Goal: Communication & Community: Ask a question

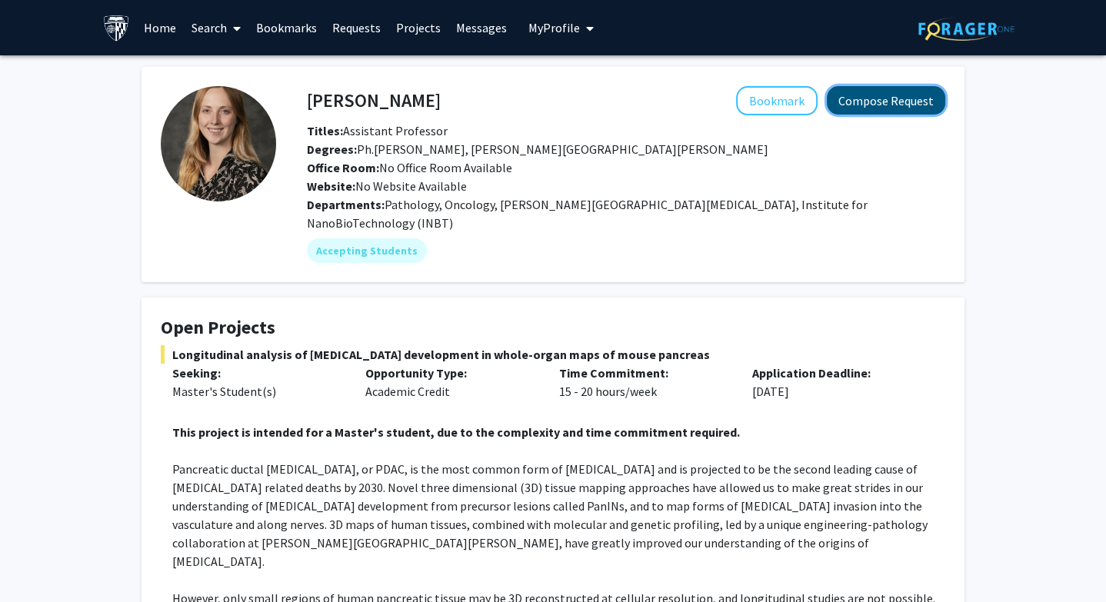
click at [875, 105] on button "Compose Request" at bounding box center [886, 100] width 118 height 28
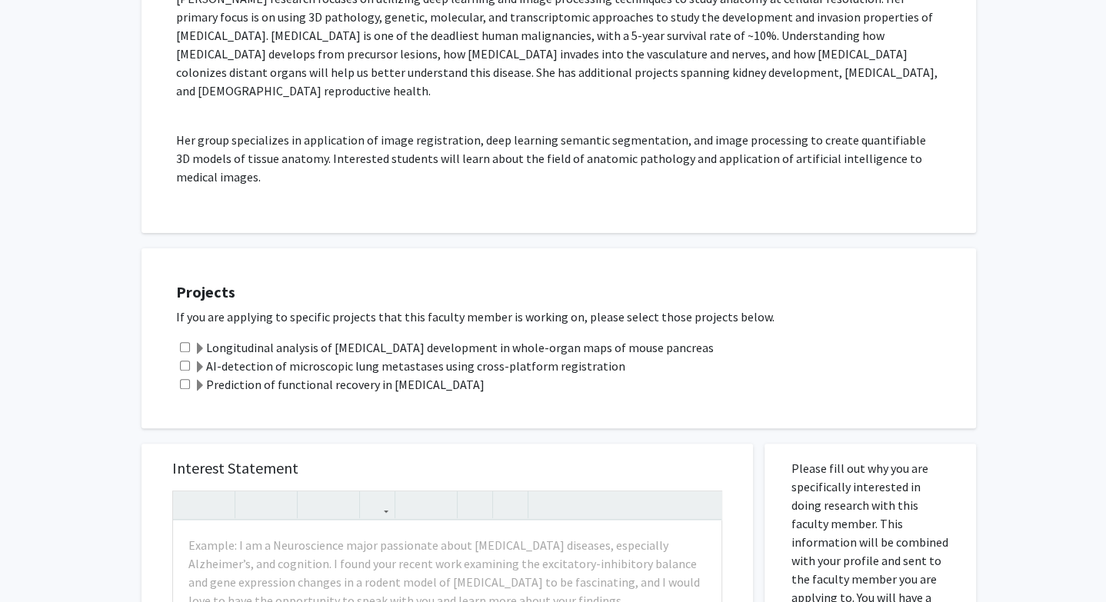
scroll to position [326, 0]
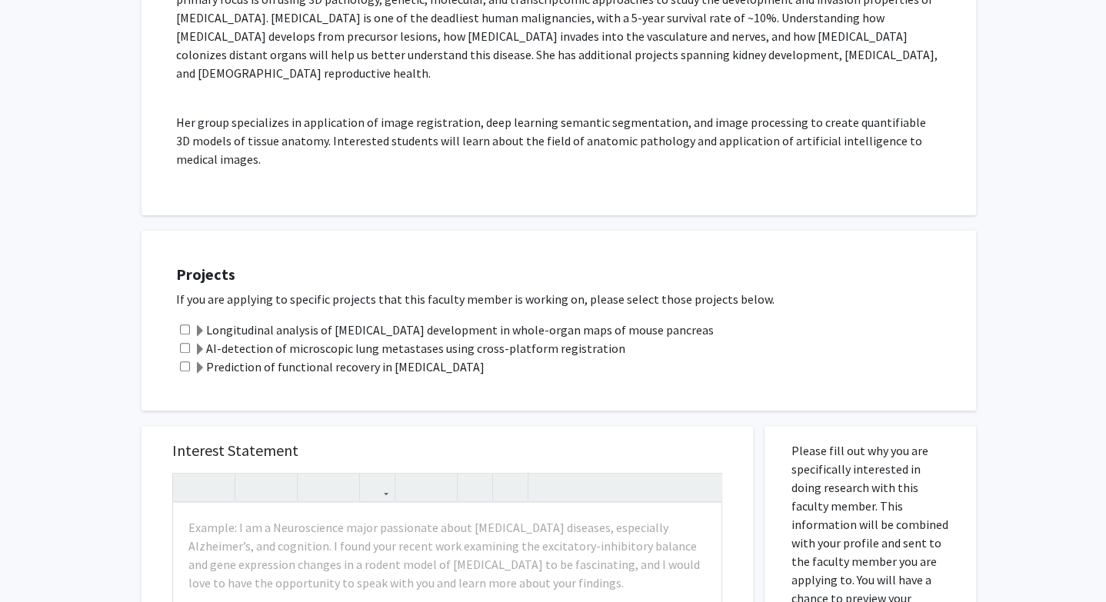
click at [189, 325] on input "checkbox" at bounding box center [185, 330] width 10 height 10
checkbox input "true"
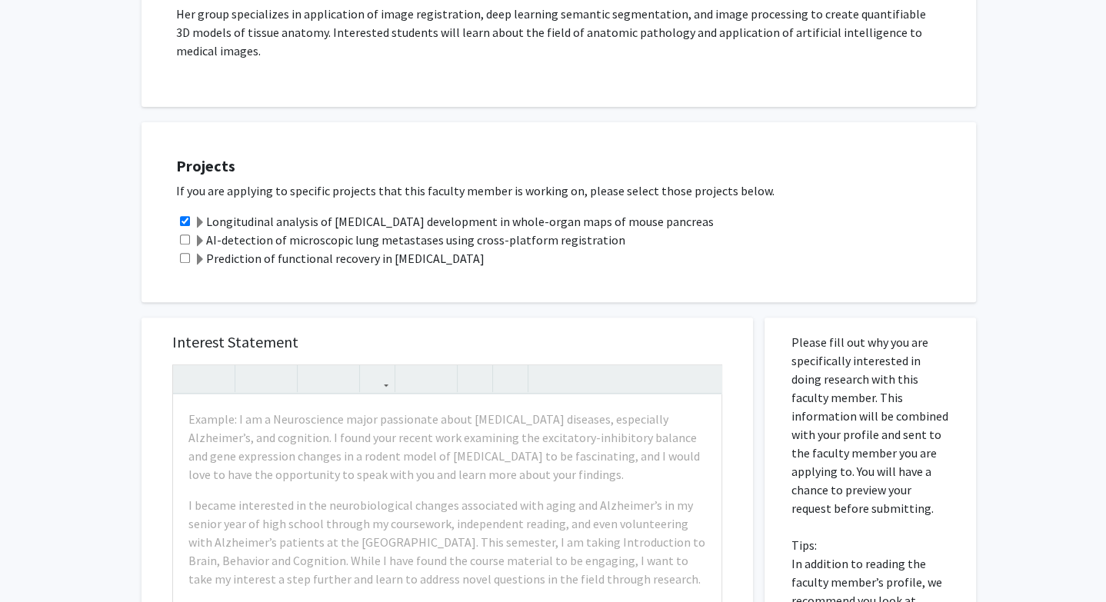
scroll to position [455, 0]
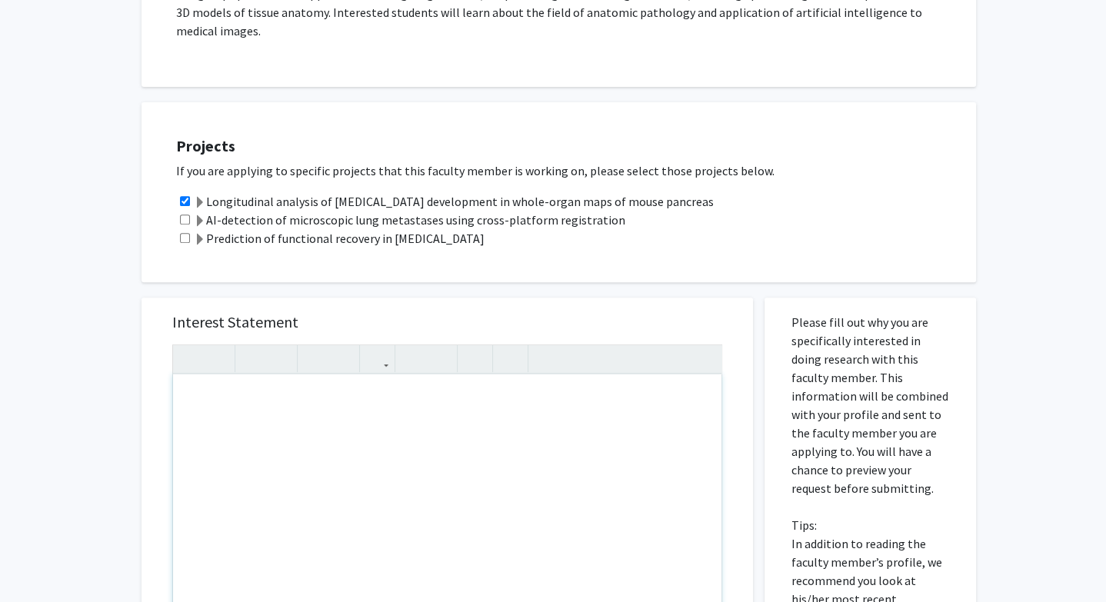
click at [282, 385] on div "Note to users with screen readers: Please press Alt+0 or Option+0 to deactivate…" at bounding box center [447, 551] width 549 height 353
paste div "Note to users with screen readers: Please press Alt+0 or Option+0 to deactivate…"
type textarea "<l>Ipsu Dolorsita Consec,</a><el><s>Do eius te Inci Utl, etd M al e admin-veni …"
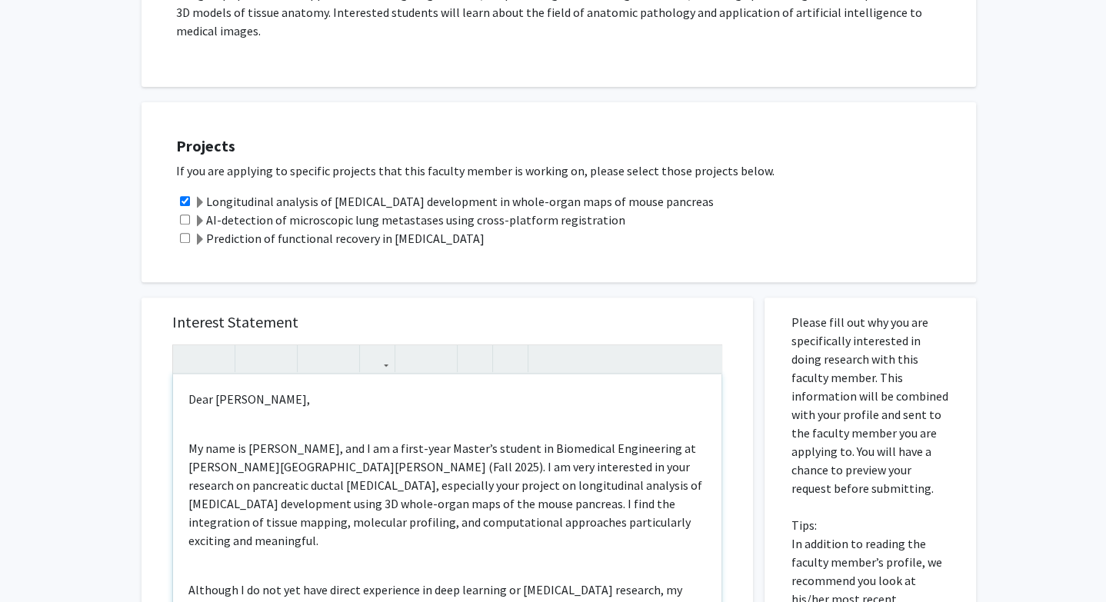
scroll to position [441, 0]
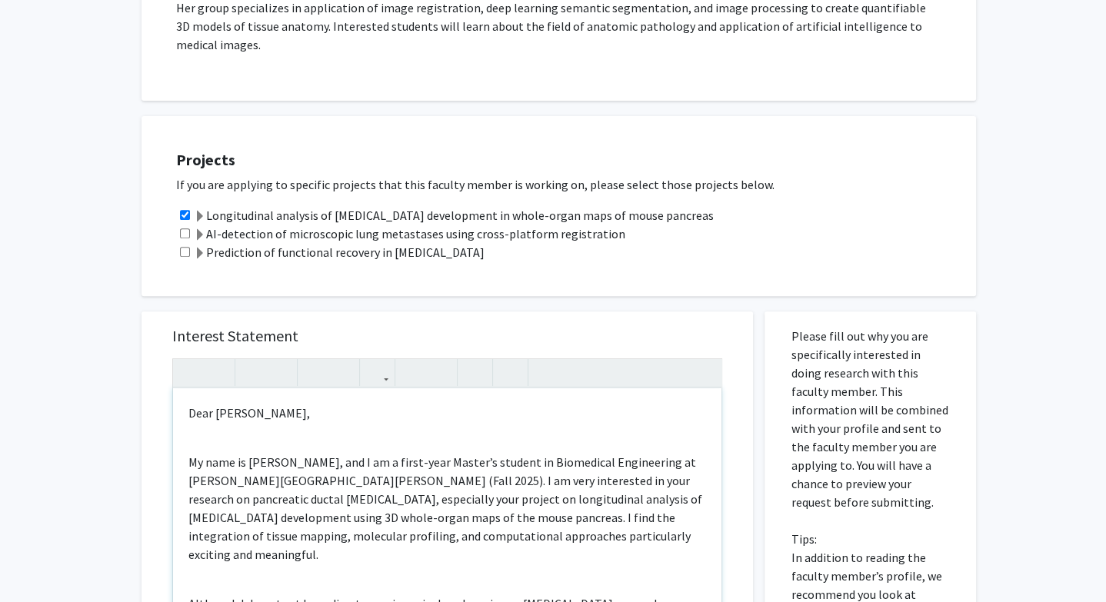
click at [246, 417] on div "Dear [PERSON_NAME], My name is [PERSON_NAME], and I am a first-year Master’s st…" at bounding box center [447, 565] width 549 height 353
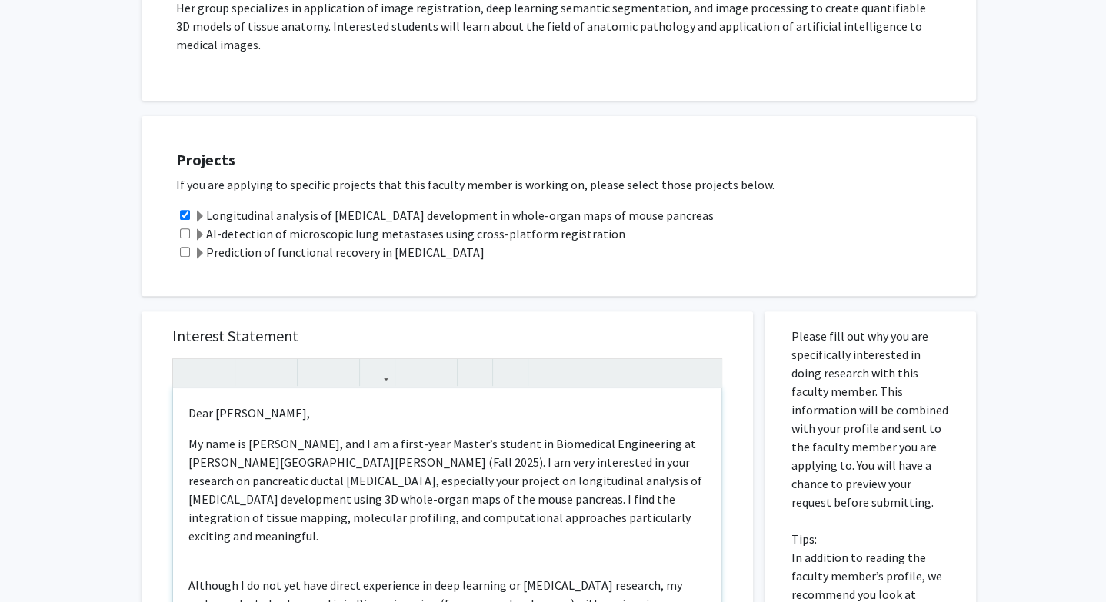
click at [190, 528] on div "Dear [PERSON_NAME], My name is [PERSON_NAME], and I am a first-year Master’s st…" at bounding box center [447, 565] width 549 height 353
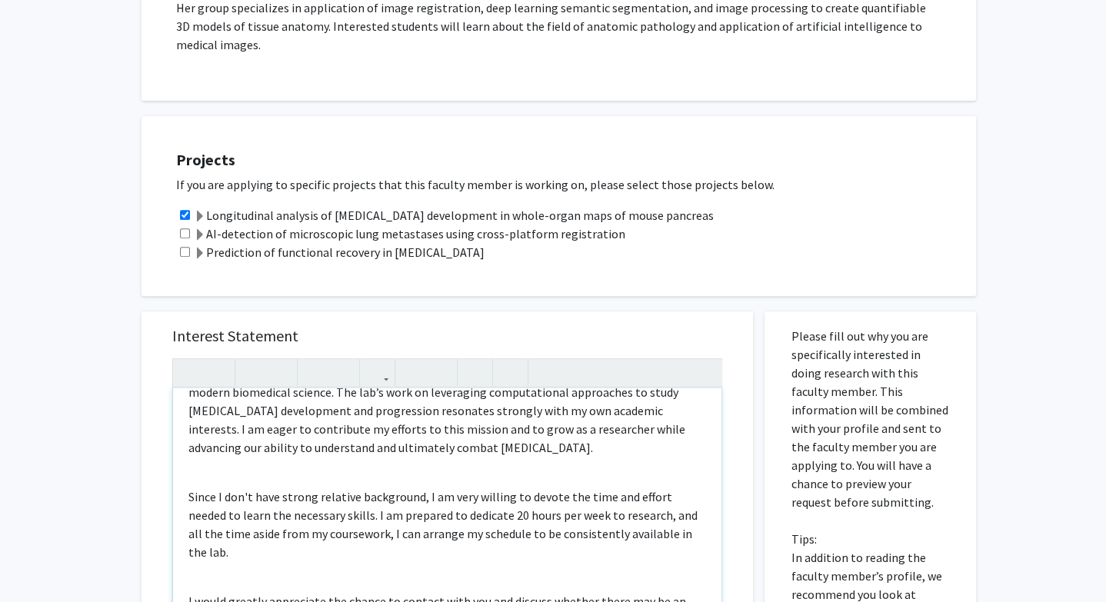
scroll to position [315, 0]
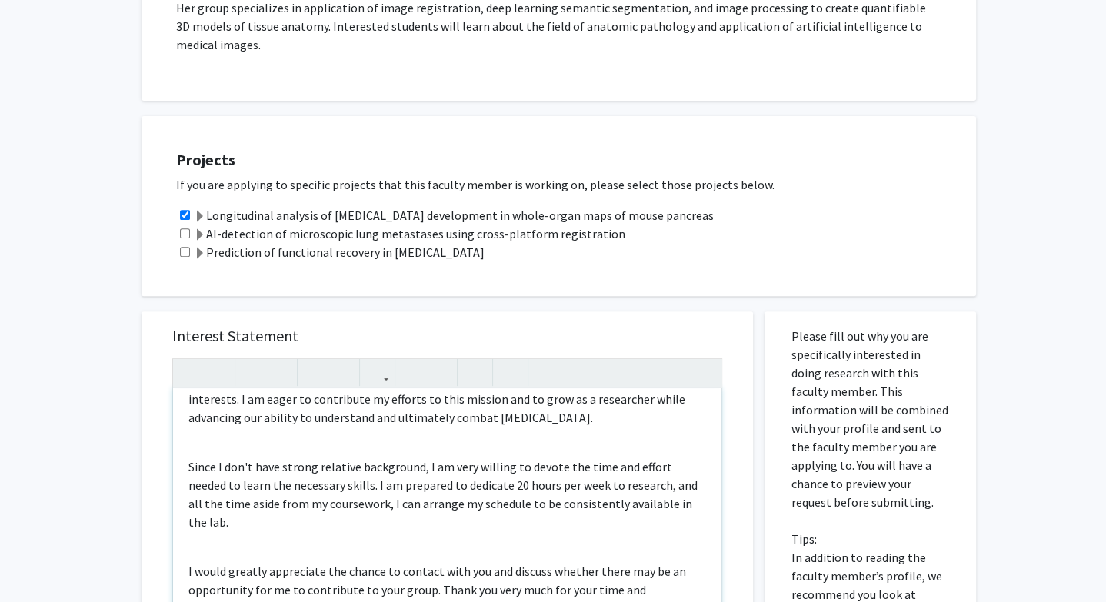
click at [203, 403] on div "Dear [PERSON_NAME], My name is [PERSON_NAME], and I am a first-year Master’s st…" at bounding box center [447, 565] width 549 height 353
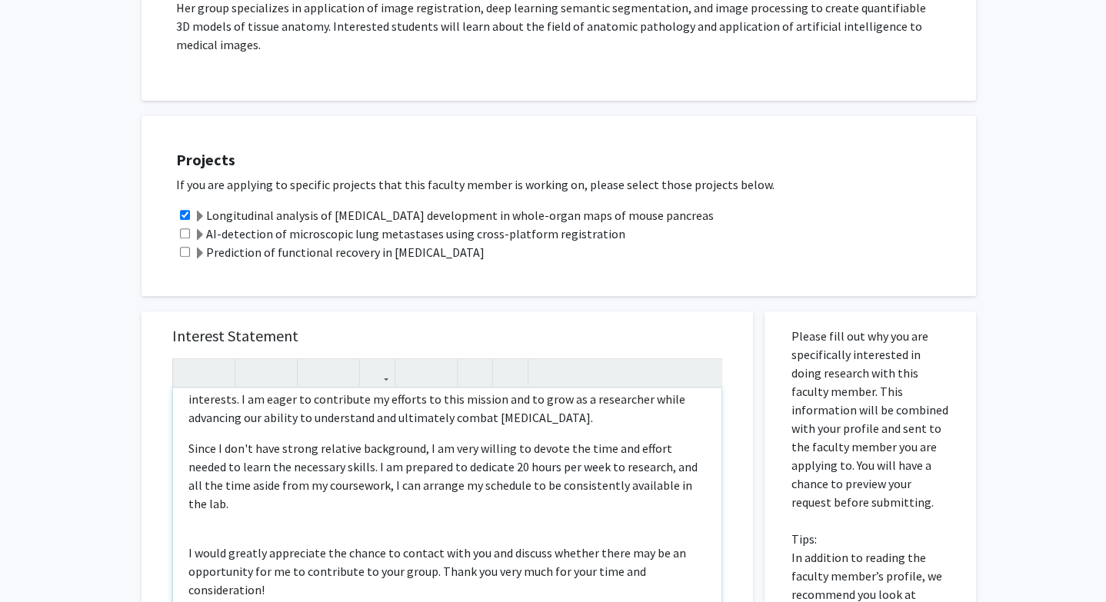
click at [209, 544] on p "I would greatly appreciate the chance to contact with you and discuss whether t…" at bounding box center [448, 571] width 518 height 55
click at [209, 485] on div "Dear [PERSON_NAME], My name is [PERSON_NAME], and I am a first-year Master’s st…" at bounding box center [447, 565] width 549 height 353
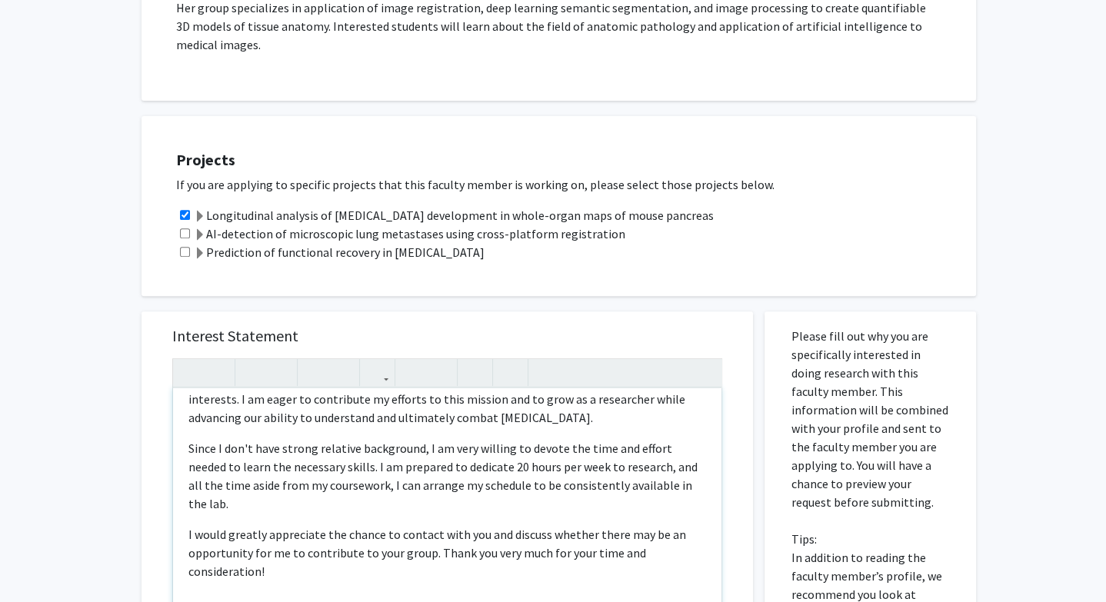
click at [203, 537] on div "Dear [PERSON_NAME], My name is [PERSON_NAME], and I am a first-year Master’s st…" at bounding box center [447, 565] width 549 height 353
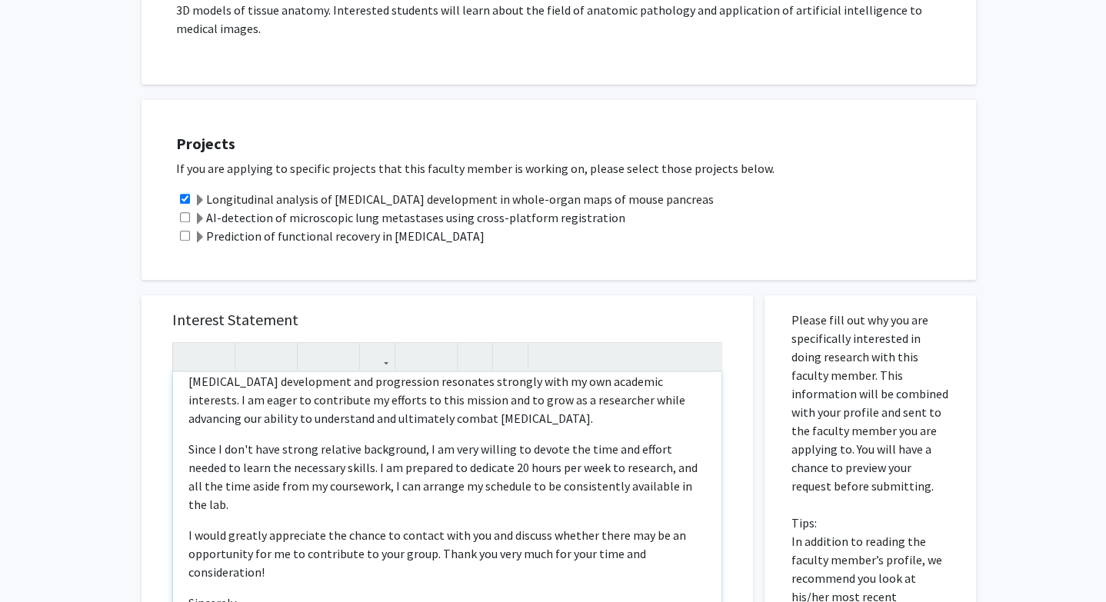
click at [199, 562] on div "Dear [PERSON_NAME], My name is [PERSON_NAME], and I am a first-year Master’s st…" at bounding box center [447, 548] width 549 height 353
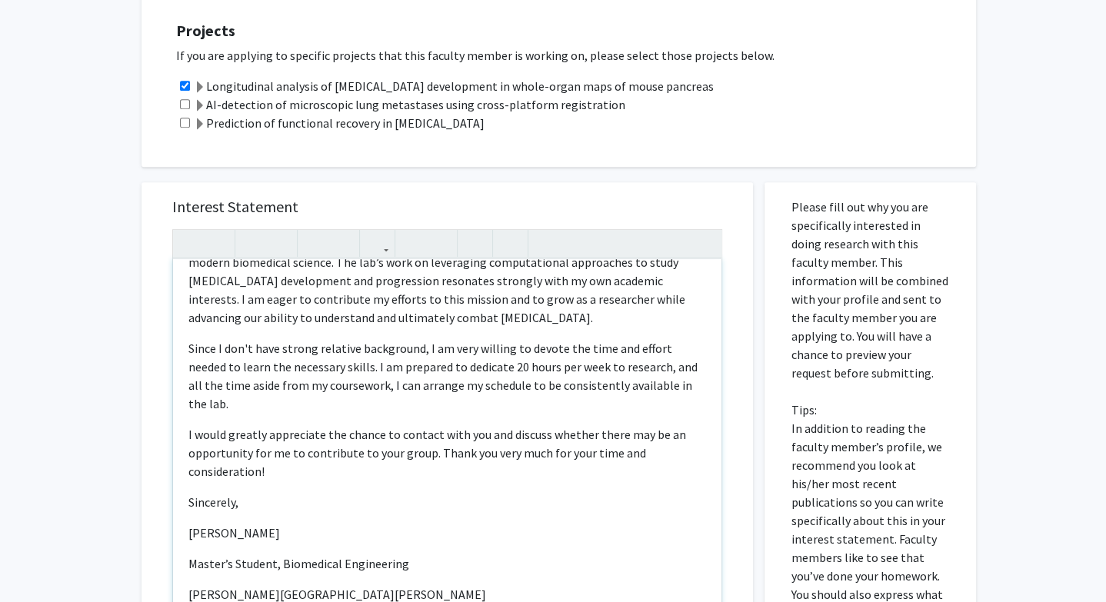
scroll to position [572, 0]
drag, startPoint x: 345, startPoint y: 538, endPoint x: 137, endPoint y: 536, distance: 208.5
click at [137, 536] on div "Interest Statement Dear [PERSON_NAME], My name is [PERSON_NAME], and I am a fir…" at bounding box center [447, 513] width 635 height 696
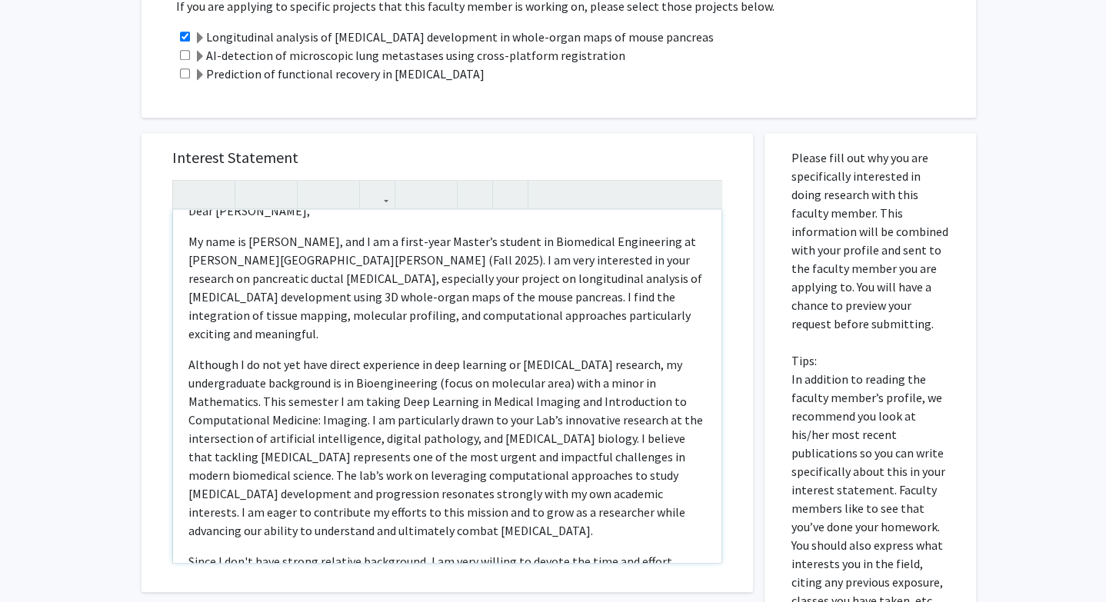
scroll to position [620, 0]
drag, startPoint x: 498, startPoint y: 239, endPoint x: 672, endPoint y: 243, distance: 174.7
click at [672, 243] on p "My name is [PERSON_NAME], and I am a first-year Master’s student in Biomedical …" at bounding box center [448, 287] width 518 height 111
copy p "pancreatic ductal [MEDICAL_DATA]"
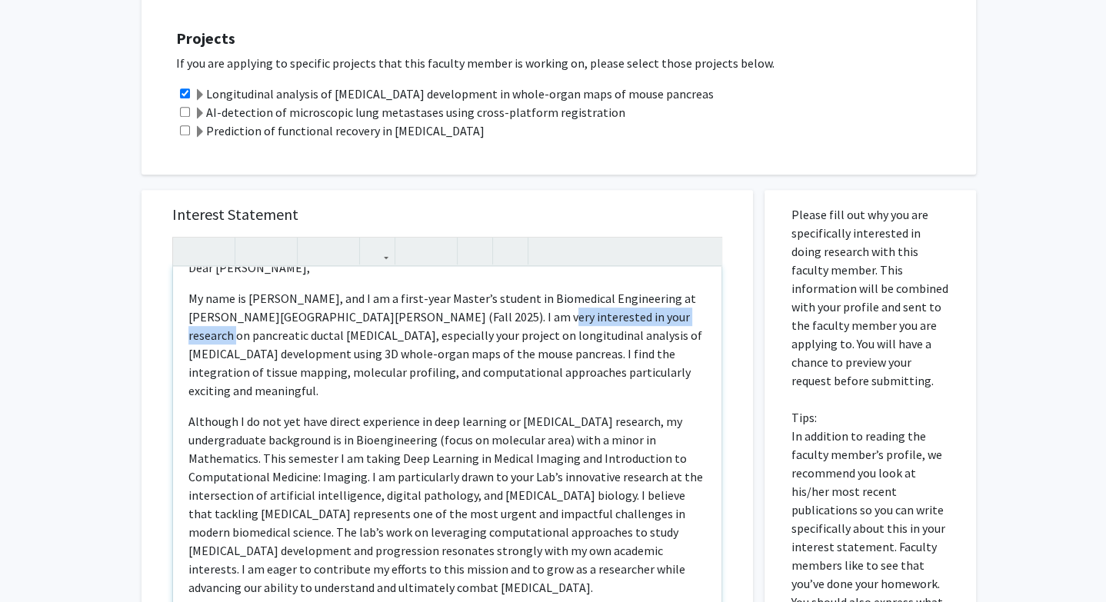
scroll to position [0, 0]
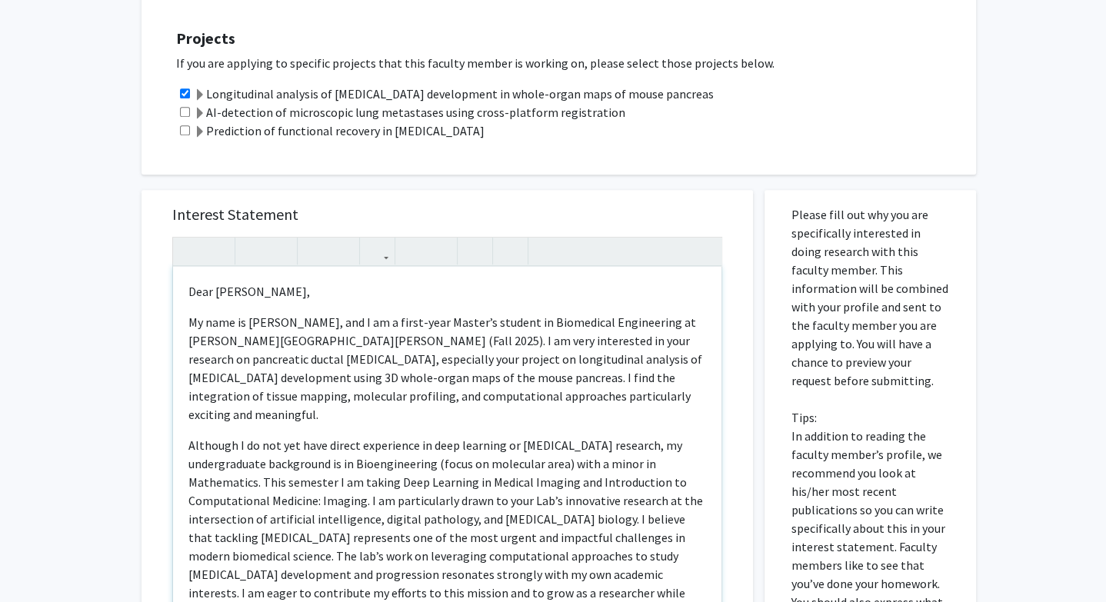
click at [523, 267] on div "Dear [PERSON_NAME], My name is [PERSON_NAME], and I am a first-year Master’s st…" at bounding box center [447, 443] width 549 height 353
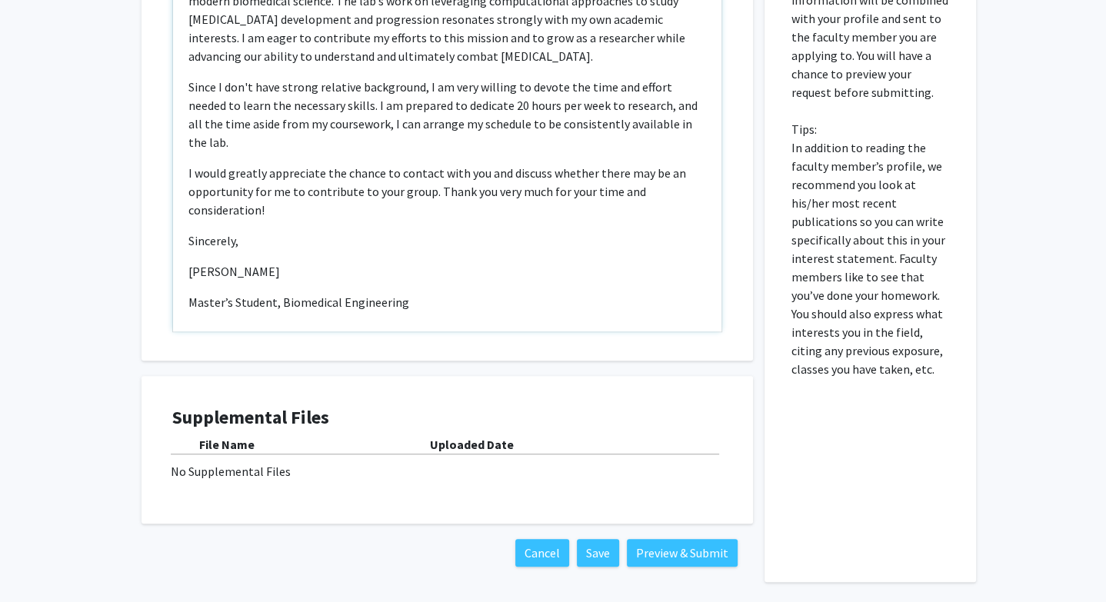
scroll to position [286, 0]
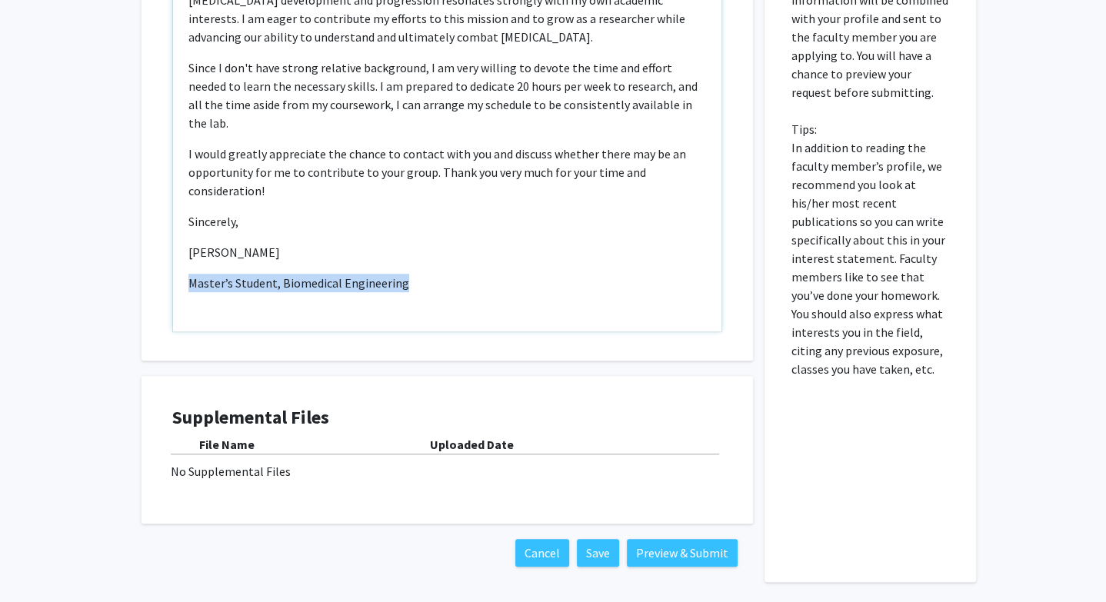
drag, startPoint x: 425, startPoint y: 228, endPoint x: 148, endPoint y: 229, distance: 276.2
click at [148, 229] on div "Interest Statement Dear [PERSON_NAME], My name is [PERSON_NAME], and I am a fir…" at bounding box center [448, 131] width 612 height 459
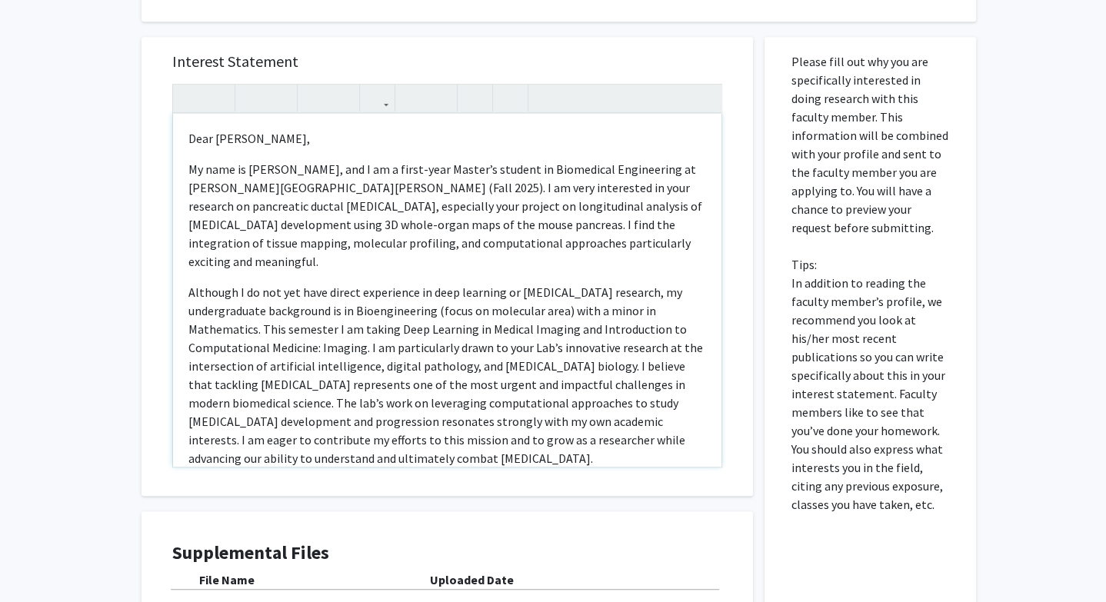
scroll to position [891, 0]
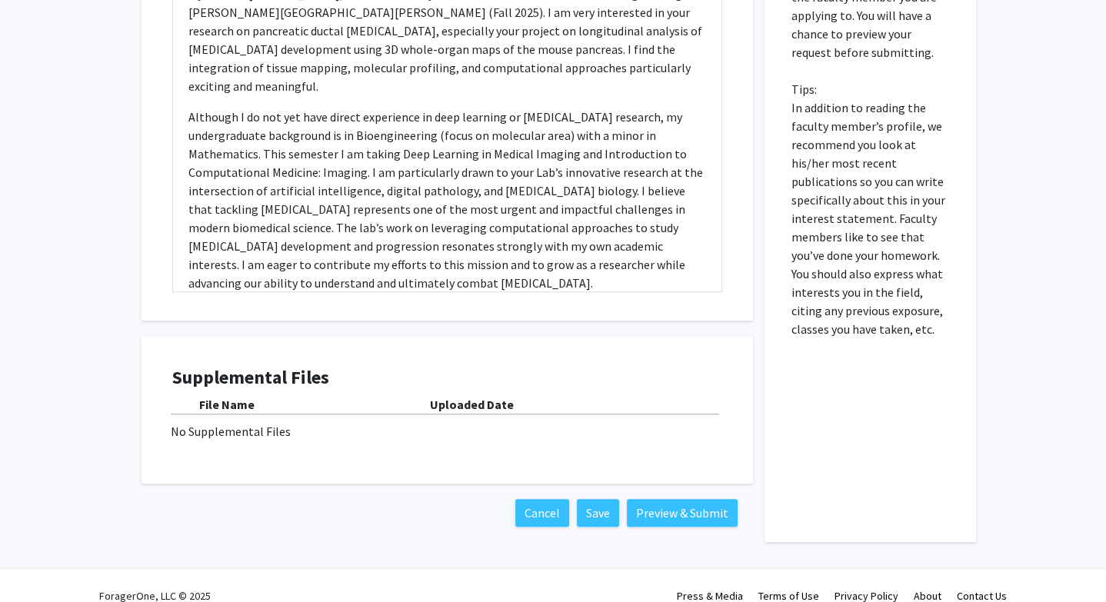
click at [436, 422] on div "No Supplemental Files" at bounding box center [447, 431] width 553 height 18
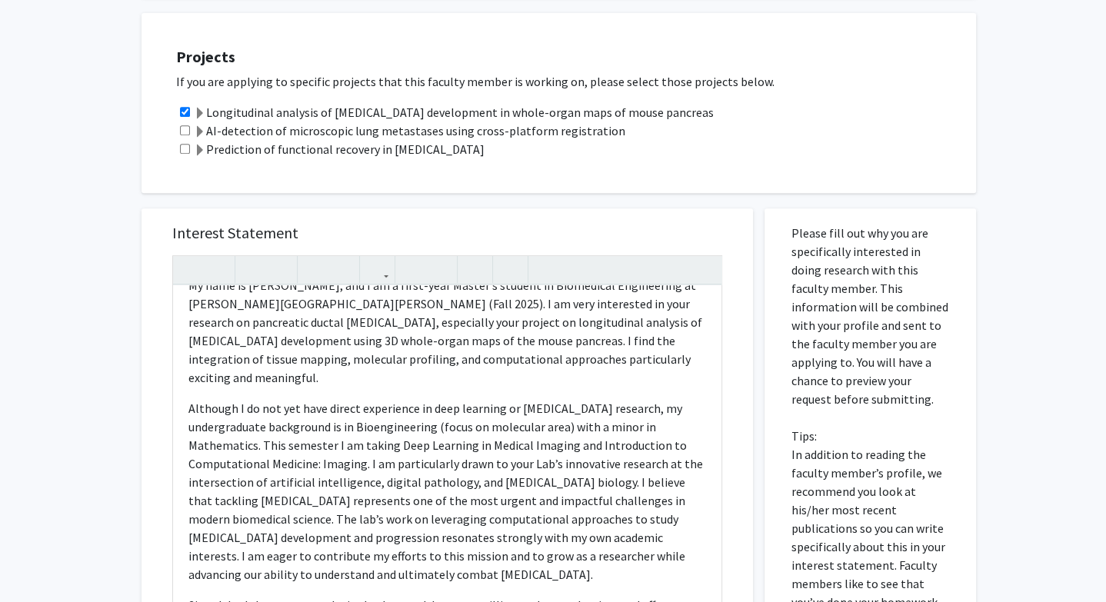
scroll to position [555, 0]
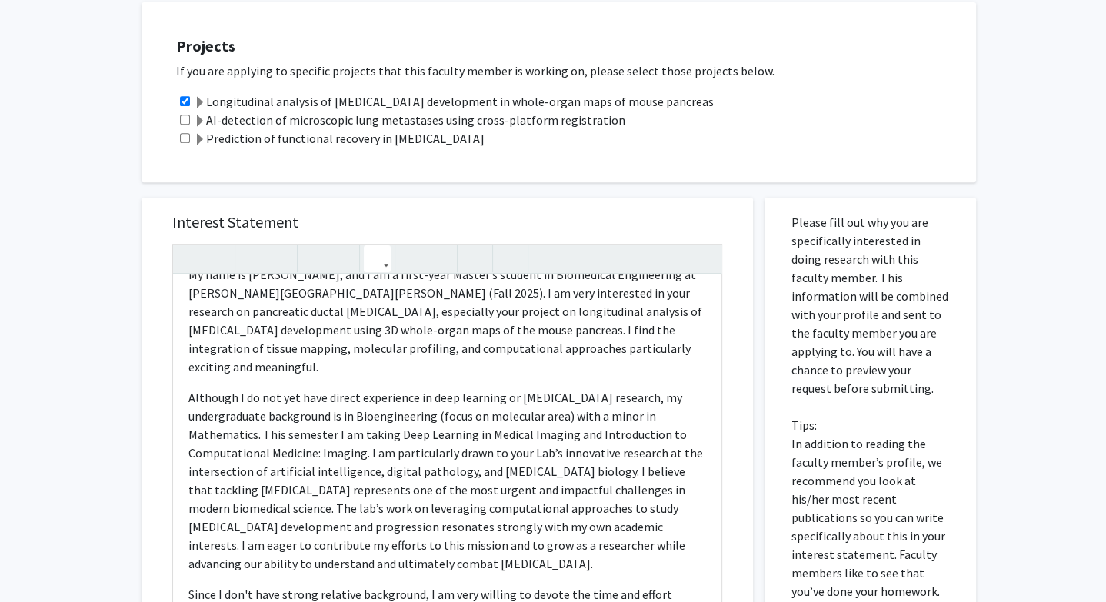
click at [386, 245] on button "button" at bounding box center [377, 258] width 27 height 27
click at [419, 213] on h5 "Interest Statement" at bounding box center [447, 222] width 550 height 18
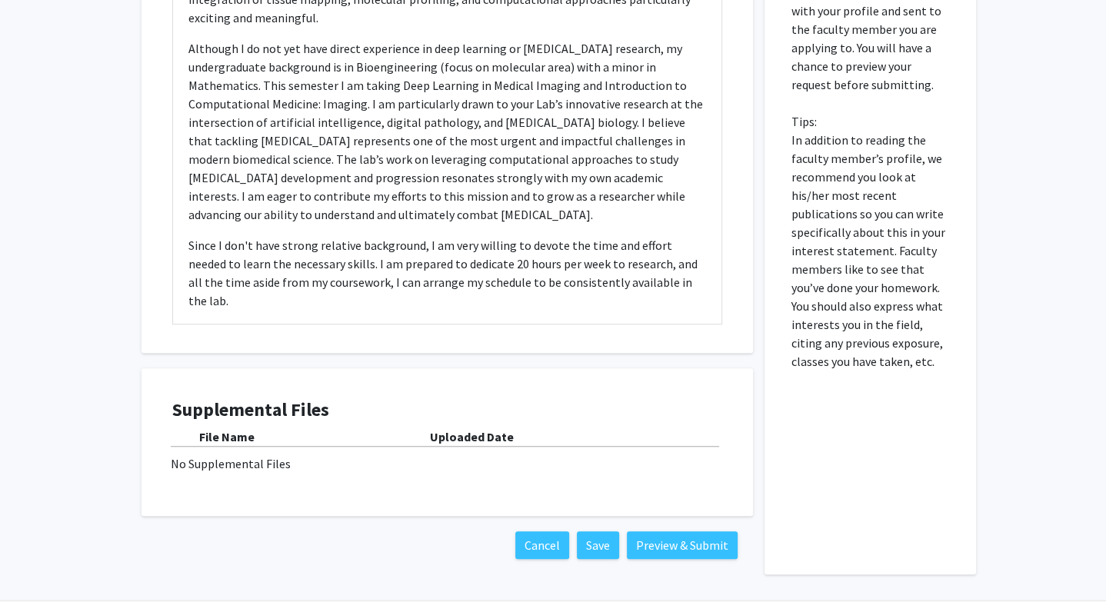
scroll to position [286, 0]
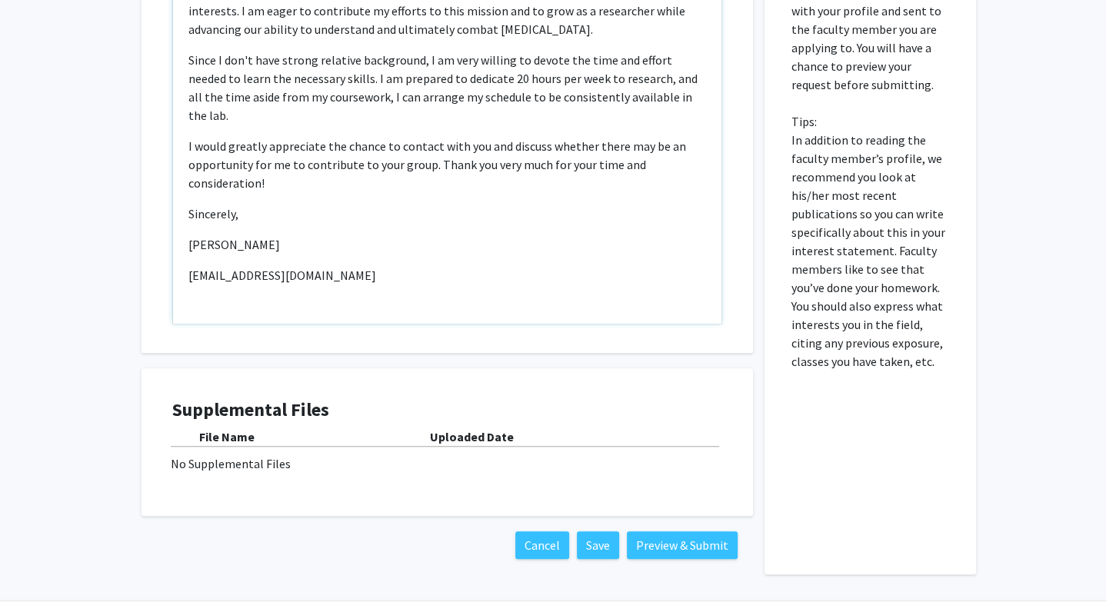
type textarea "<l>Ipsu Dolorsita Consec,</a><e>Se doei te Inci Utl, etd M al e admin-veni Quis…"
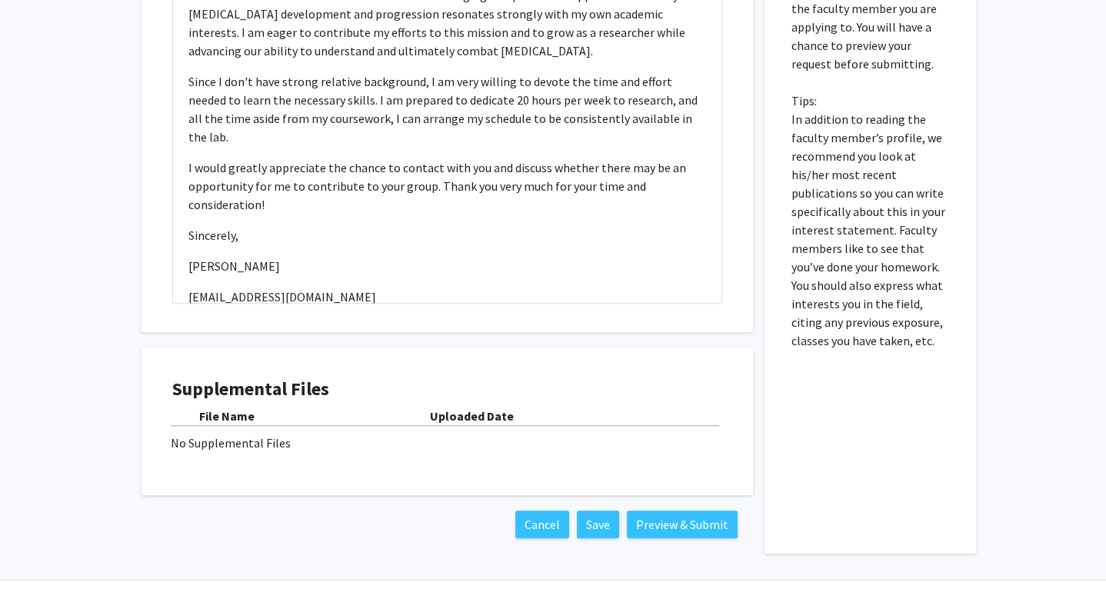
scroll to position [891, 0]
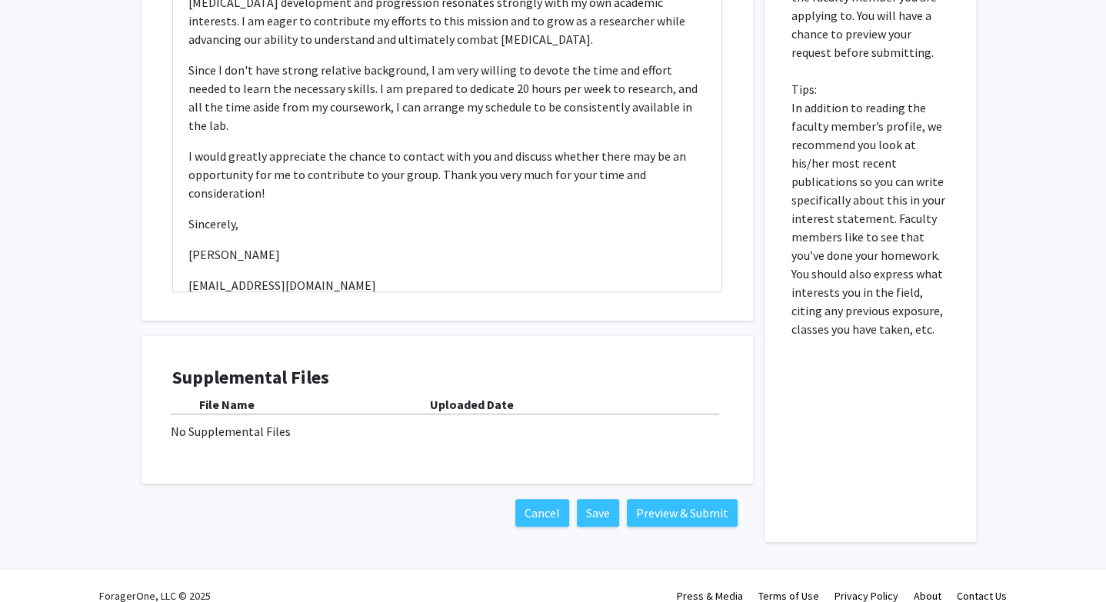
click at [269, 395] on div "File Name" at bounding box center [314, 404] width 231 height 18
click at [270, 367] on h4 "Supplemental Files" at bounding box center [447, 378] width 550 height 22
click at [279, 421] on div "Supplemental Files File Name Uploaded Date No Supplemental Files" at bounding box center [447, 410] width 550 height 86
click at [458, 422] on div "No Supplemental Files" at bounding box center [447, 431] width 553 height 18
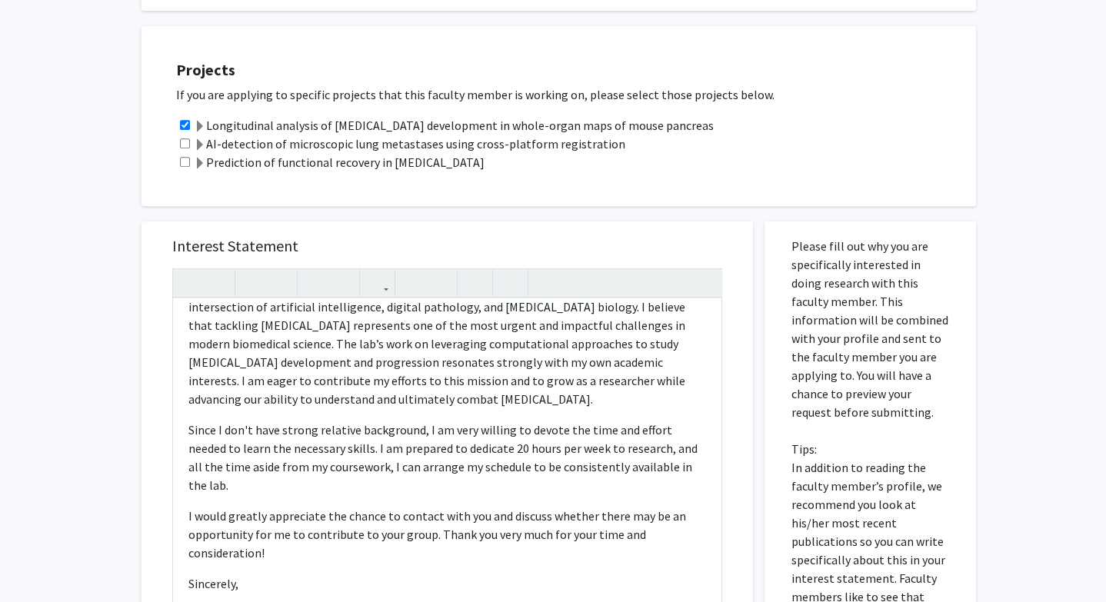
scroll to position [529, 0]
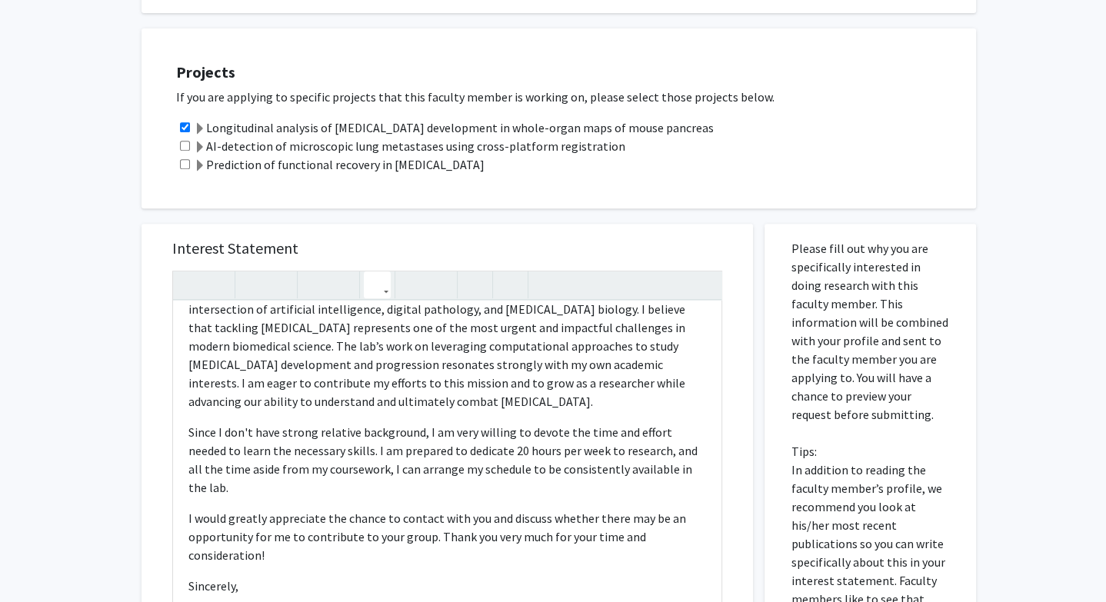
click at [384, 272] on button "button" at bounding box center [377, 285] width 27 height 27
click at [682, 209] on div "Interest Statement Dear [PERSON_NAME], My name is [PERSON_NAME], and I am a fir…" at bounding box center [447, 557] width 635 height 696
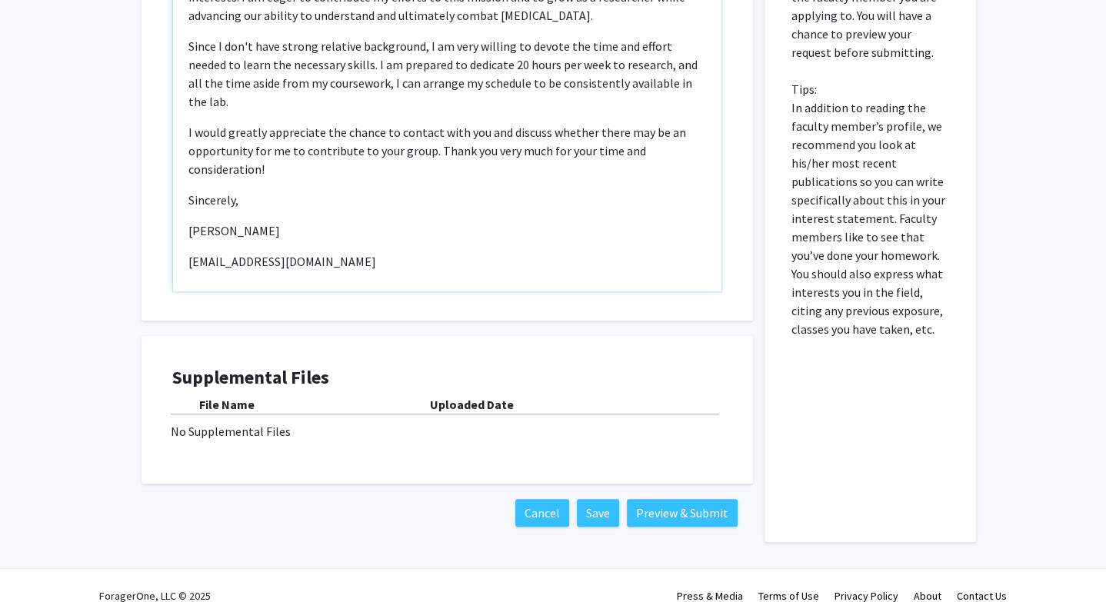
scroll to position [274, 0]
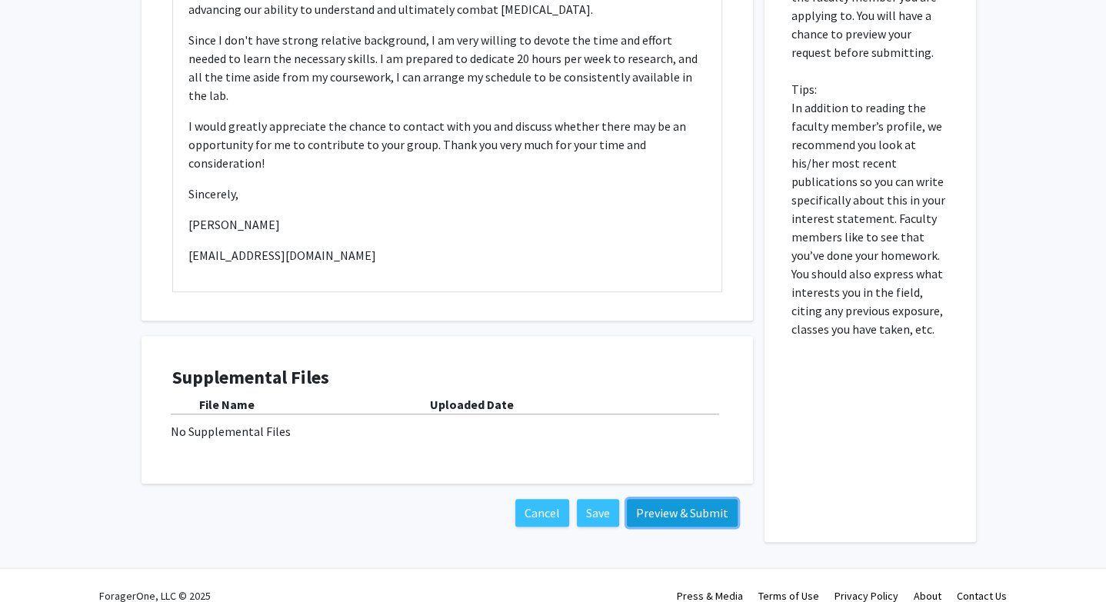
click at [665, 499] on button "Preview & Submit" at bounding box center [682, 513] width 111 height 28
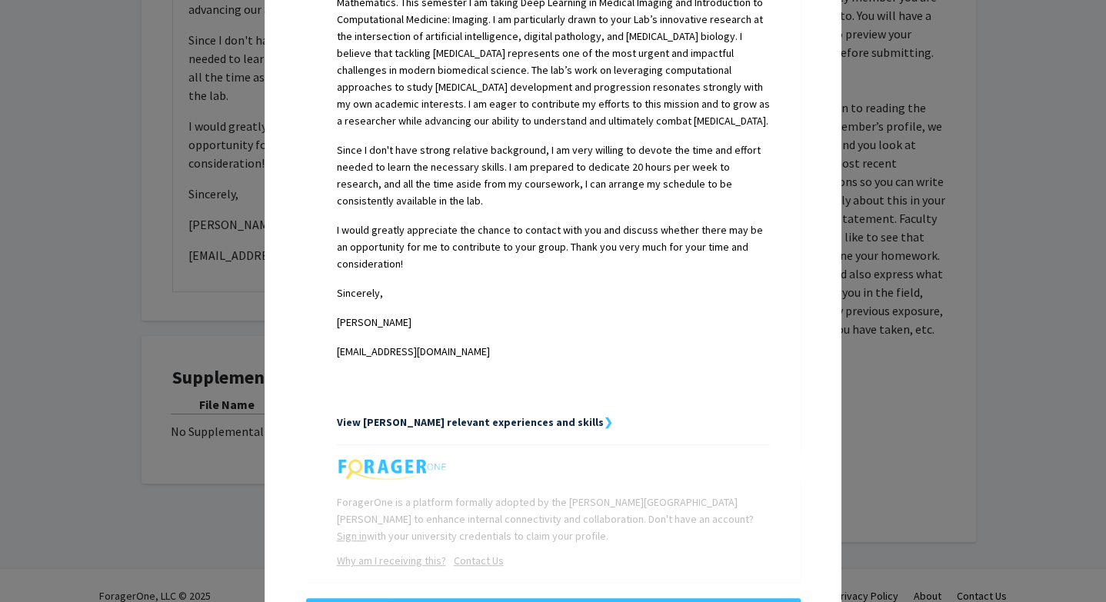
scroll to position [606, 0]
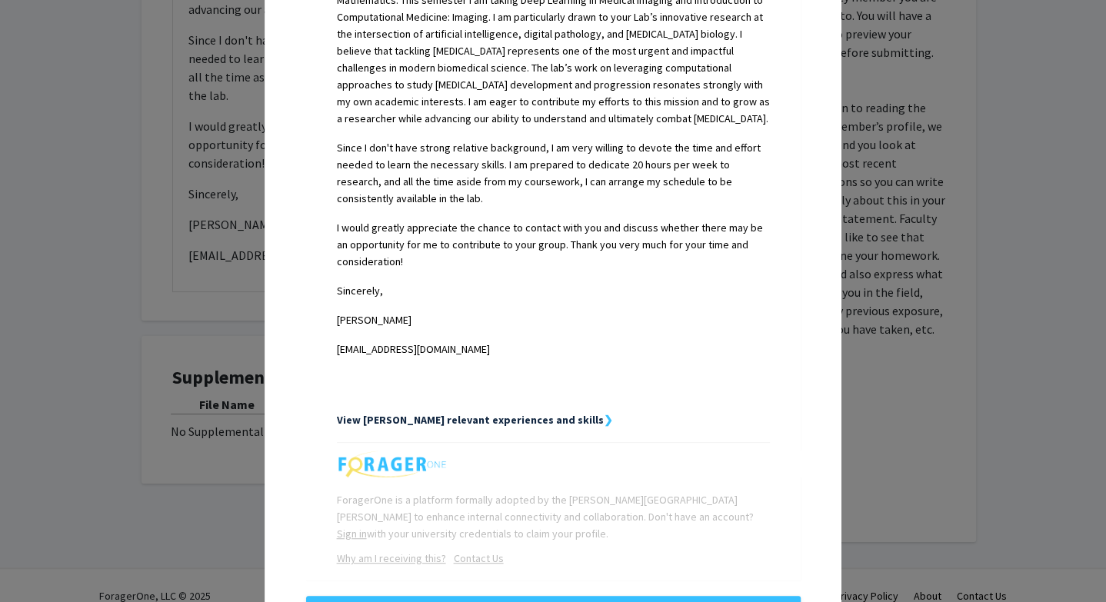
click at [458, 413] on strong "View [PERSON_NAME] relevant experiences and skills" at bounding box center [470, 420] width 267 height 14
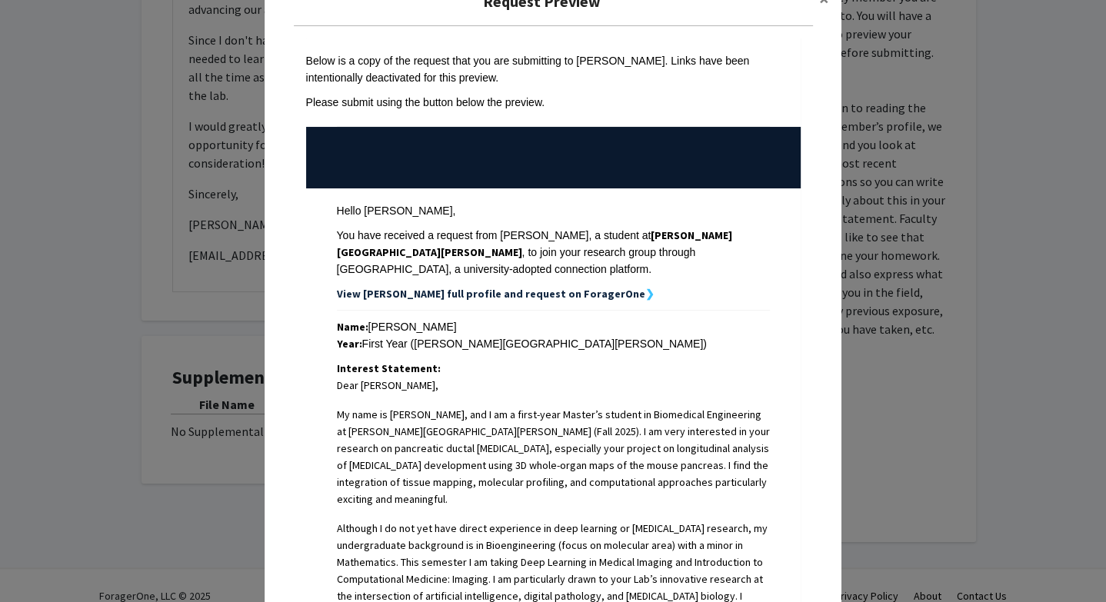
scroll to position [0, 0]
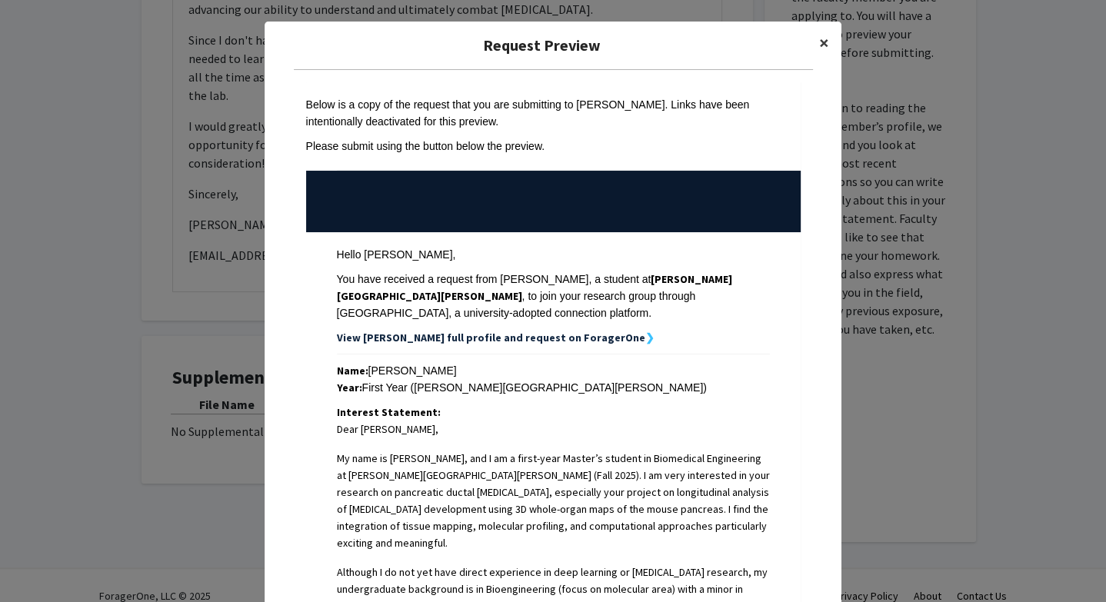
click at [835, 45] on button "×" at bounding box center [824, 43] width 35 height 43
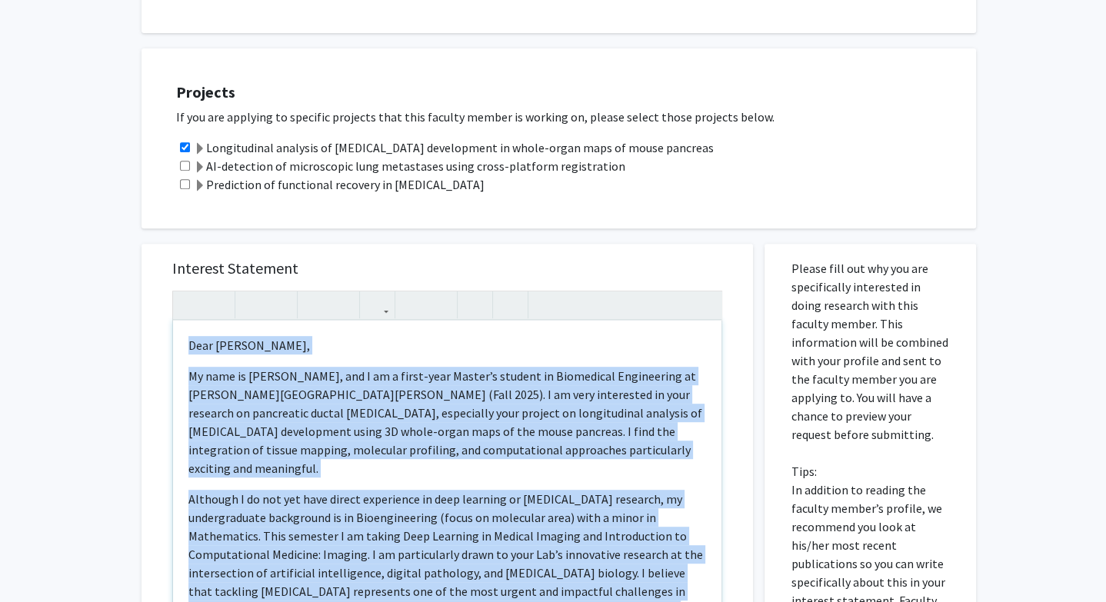
scroll to position [435, 0]
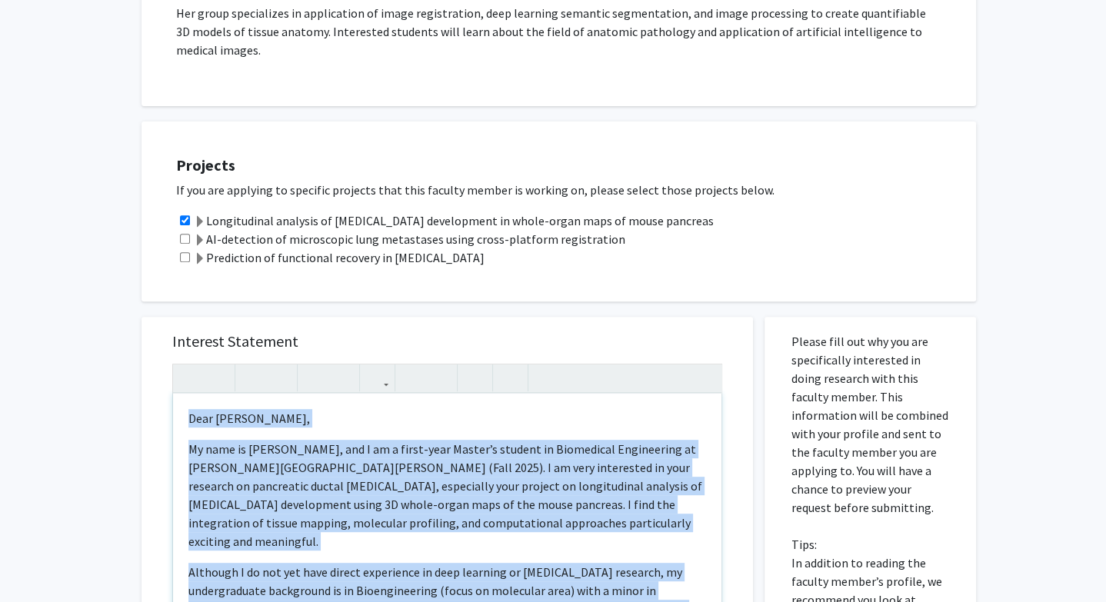
drag, startPoint x: 320, startPoint y: 189, endPoint x: 178, endPoint y: 404, distance: 257.6
click at [178, 402] on div "Dear [PERSON_NAME], My name is [PERSON_NAME], and I am a first-year Master’s st…" at bounding box center [447, 570] width 549 height 353
copy div "Lore Ipsumdolo Sitame, Co adip el Sedd Eiu, tem I ut l etdol-magn Aliqua’e admi…"
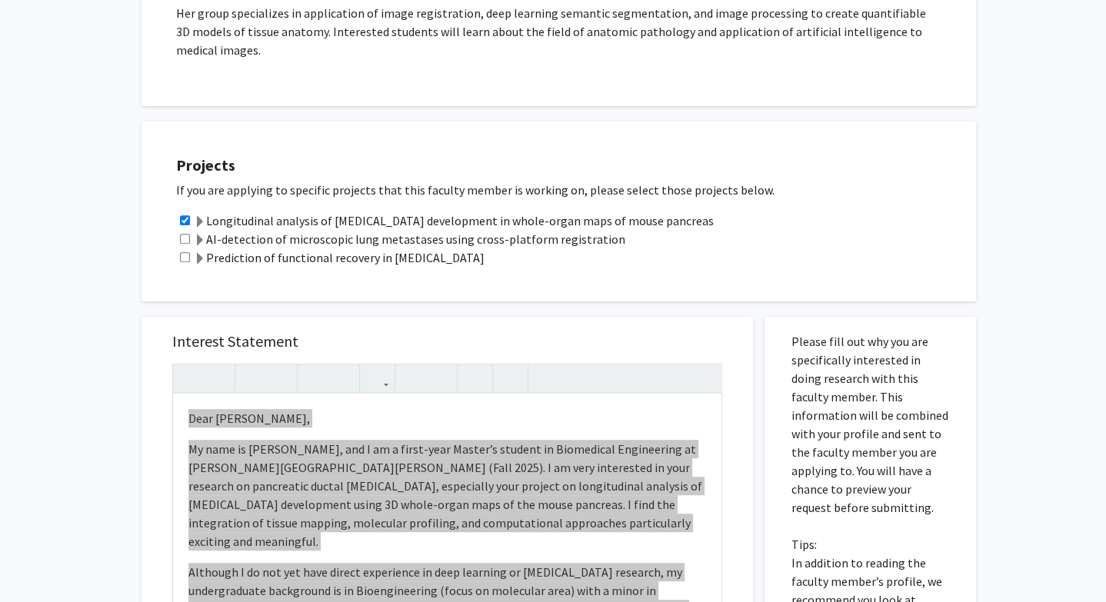
scroll to position [0, 0]
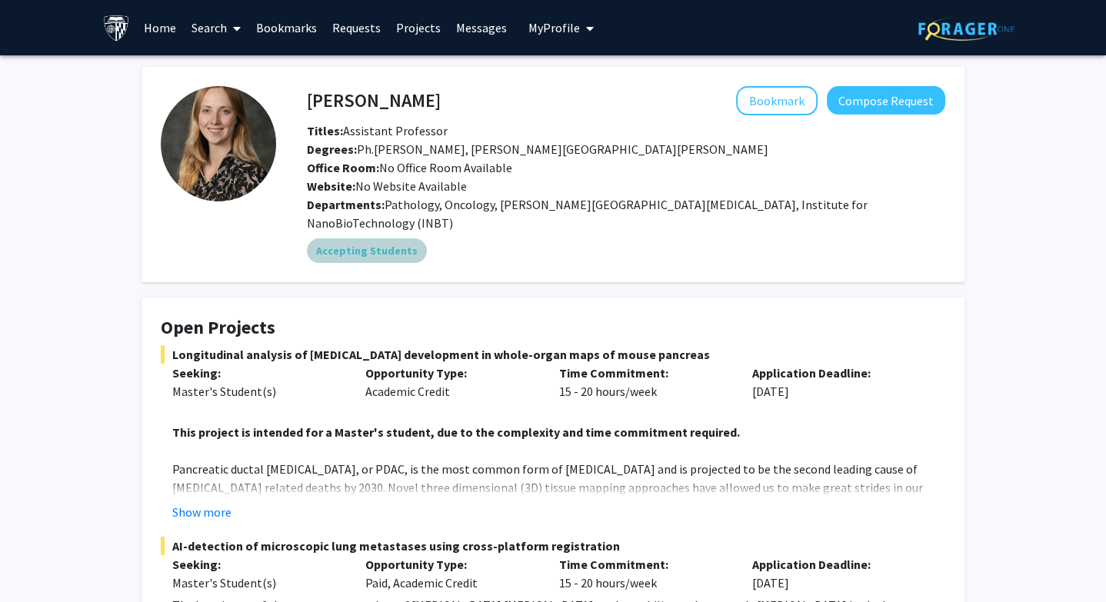
click at [369, 241] on mat-chip "Accepting Students" at bounding box center [367, 251] width 120 height 25
